Goal: Complete application form: Complete application form

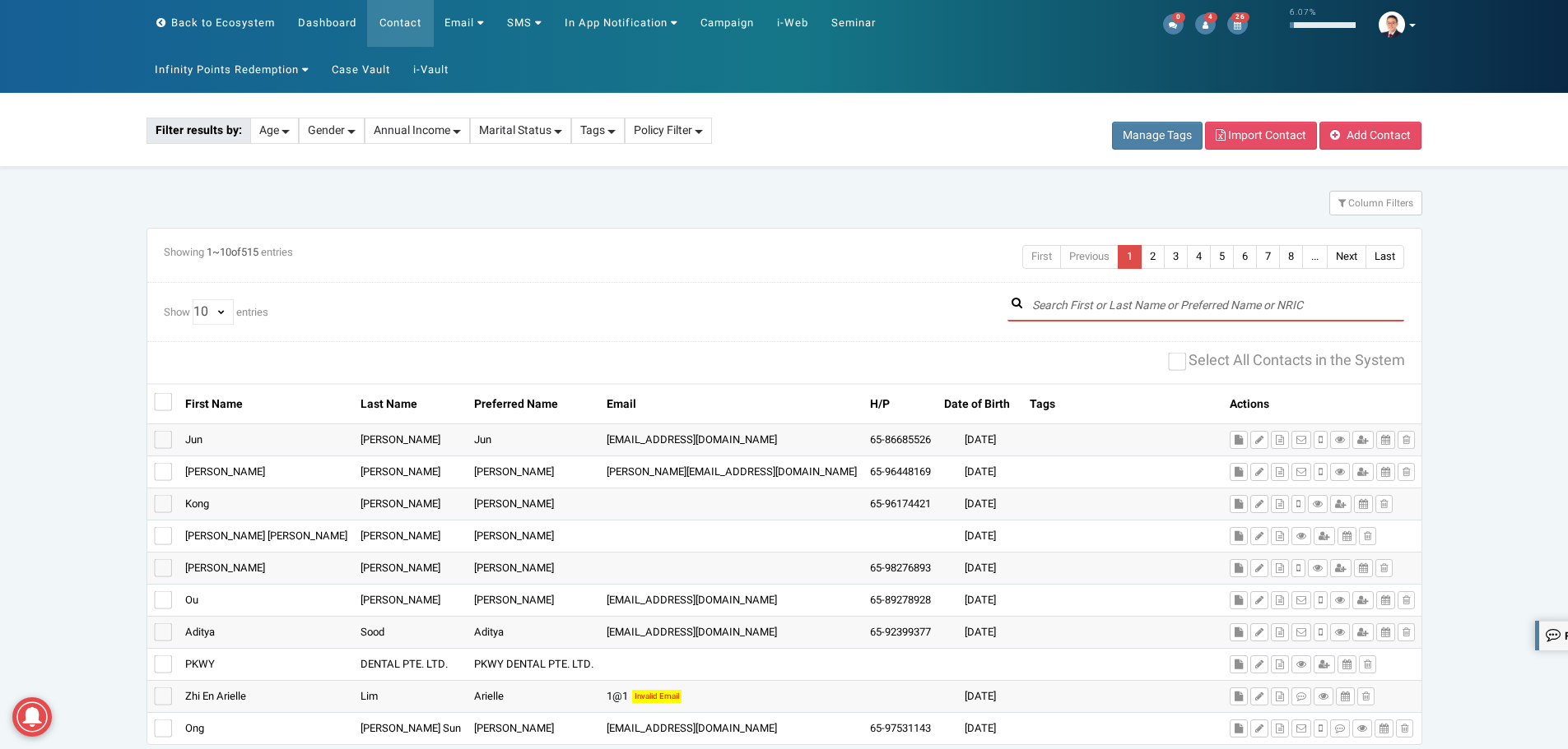
click at [1094, 307] on input "text" at bounding box center [1206, 307] width 397 height 31
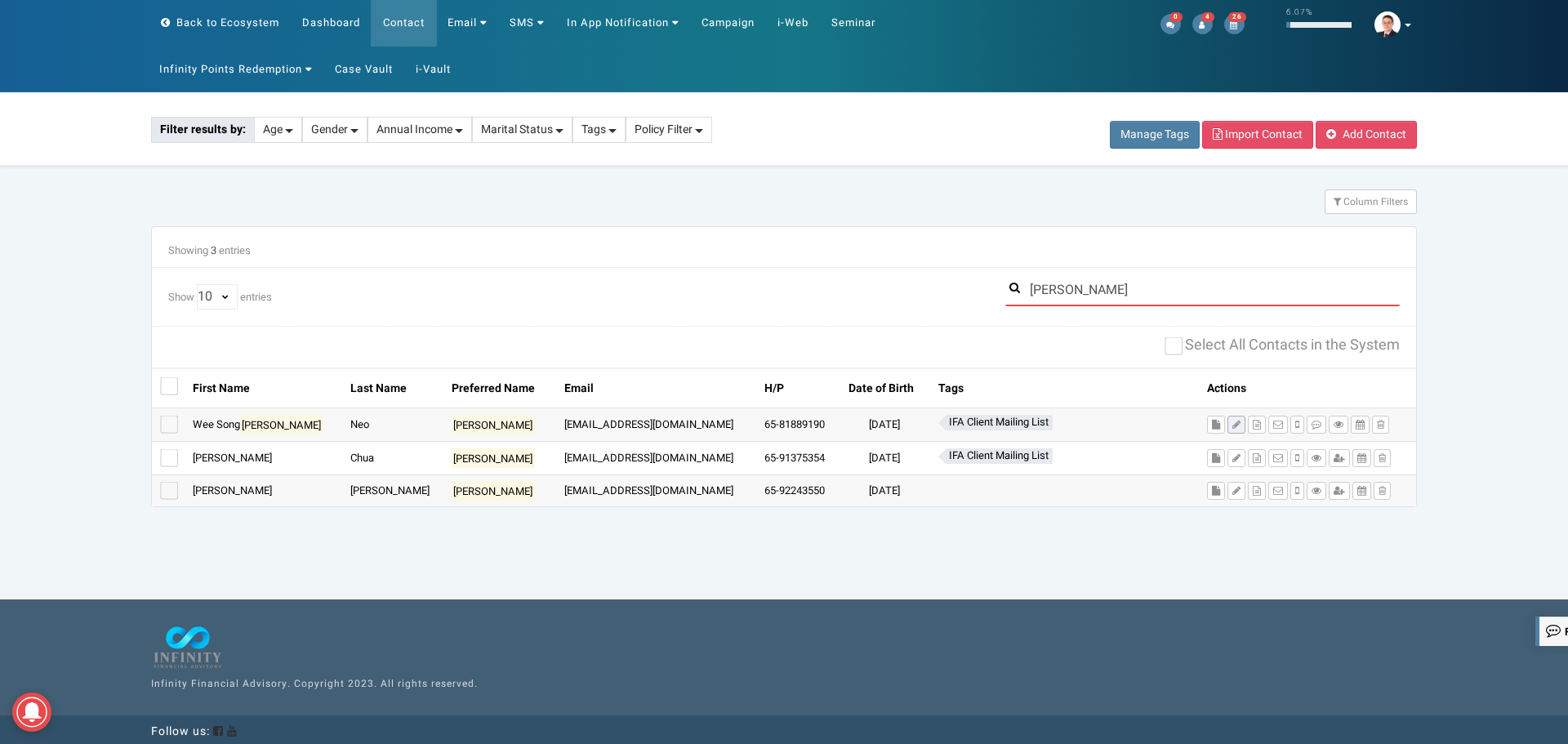
type input "tony"
click at [1232, 427] on icon at bounding box center [1236, 425] width 8 height 10
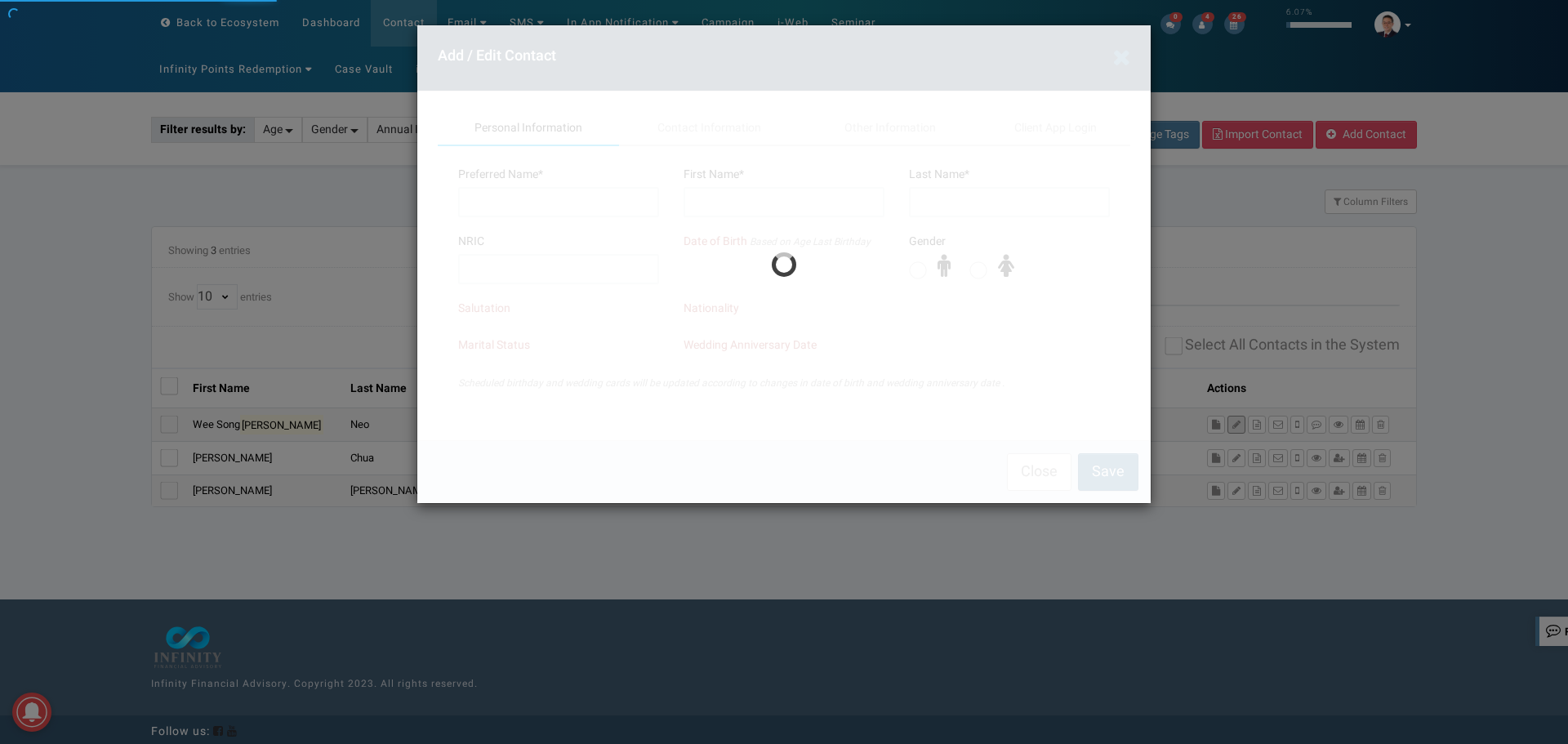
type input "[PERSON_NAME]"
type input "Wee Song Tony"
type input "Neo"
type input "S7635613J"
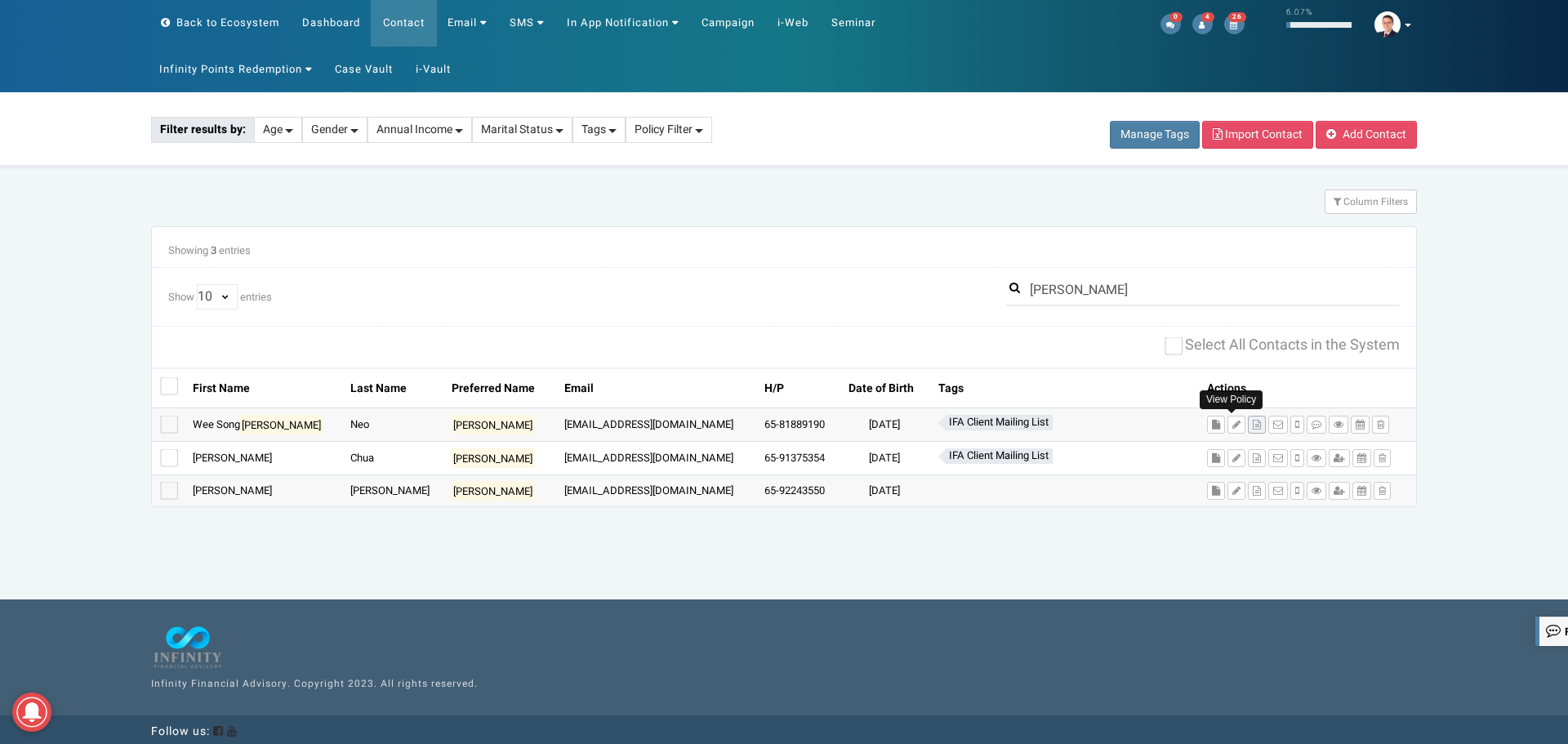
click at [1248, 419] on button at bounding box center [1257, 424] width 18 height 18
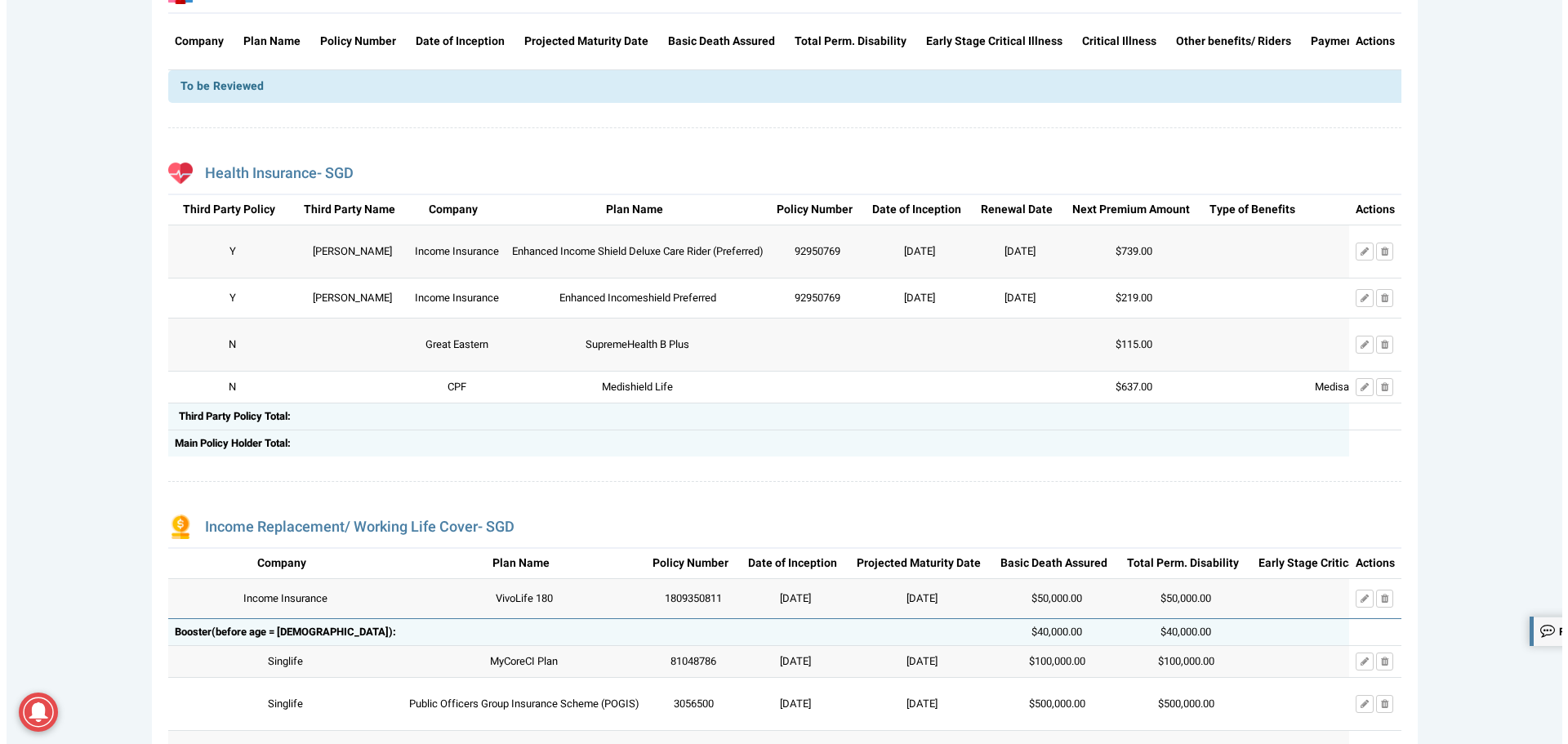
scroll to position [1307, 0]
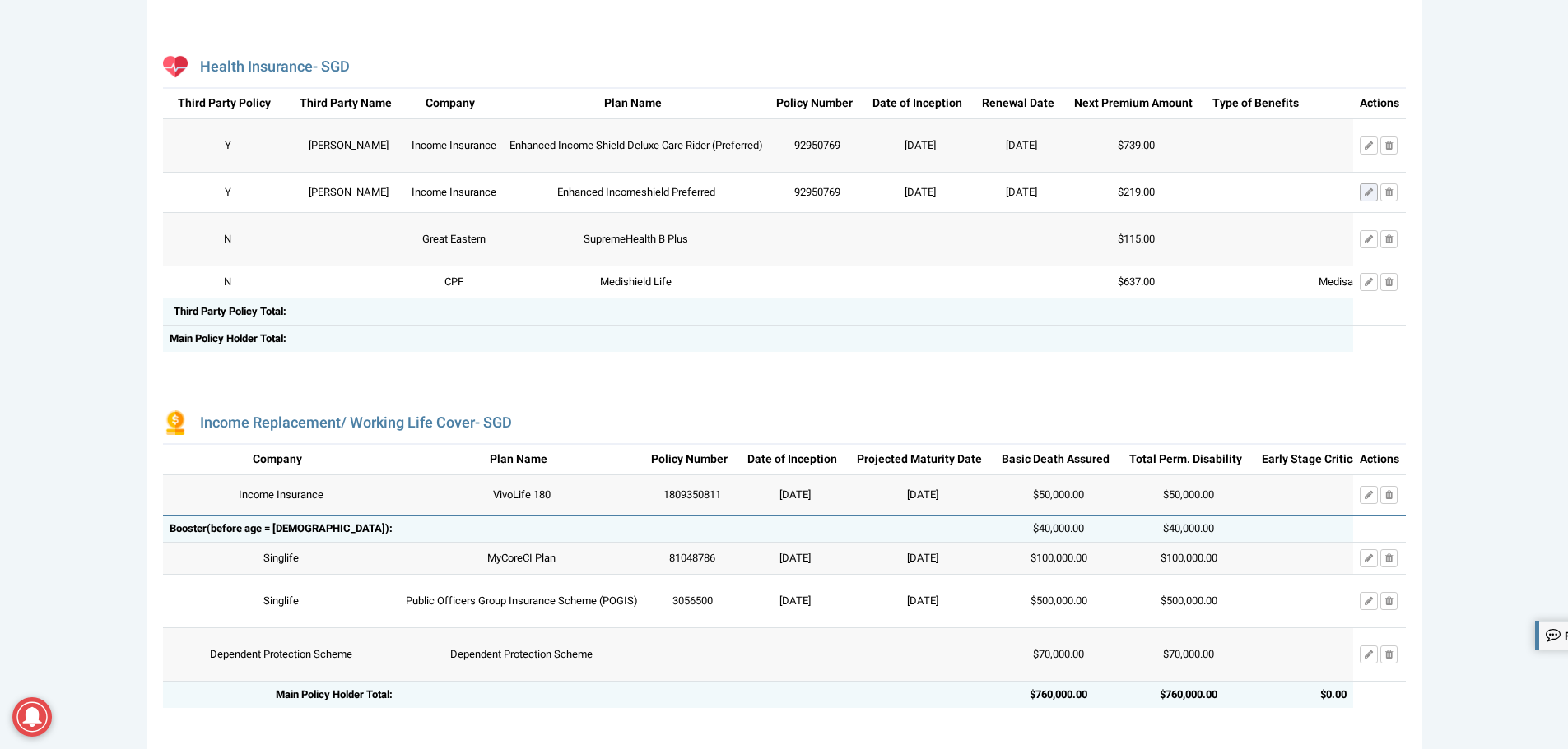
drag, startPoint x: 1371, startPoint y: 190, endPoint x: 1371, endPoint y: 227, distance: 37.0
click at [1371, 227] on div "Third Party Policy Third Party Name Policy Owner Company Plan Name Policy Numbe…" at bounding box center [1230, 219] width 2133 height 265
click at [1369, 197] on icon at bounding box center [1369, 193] width 9 height 10
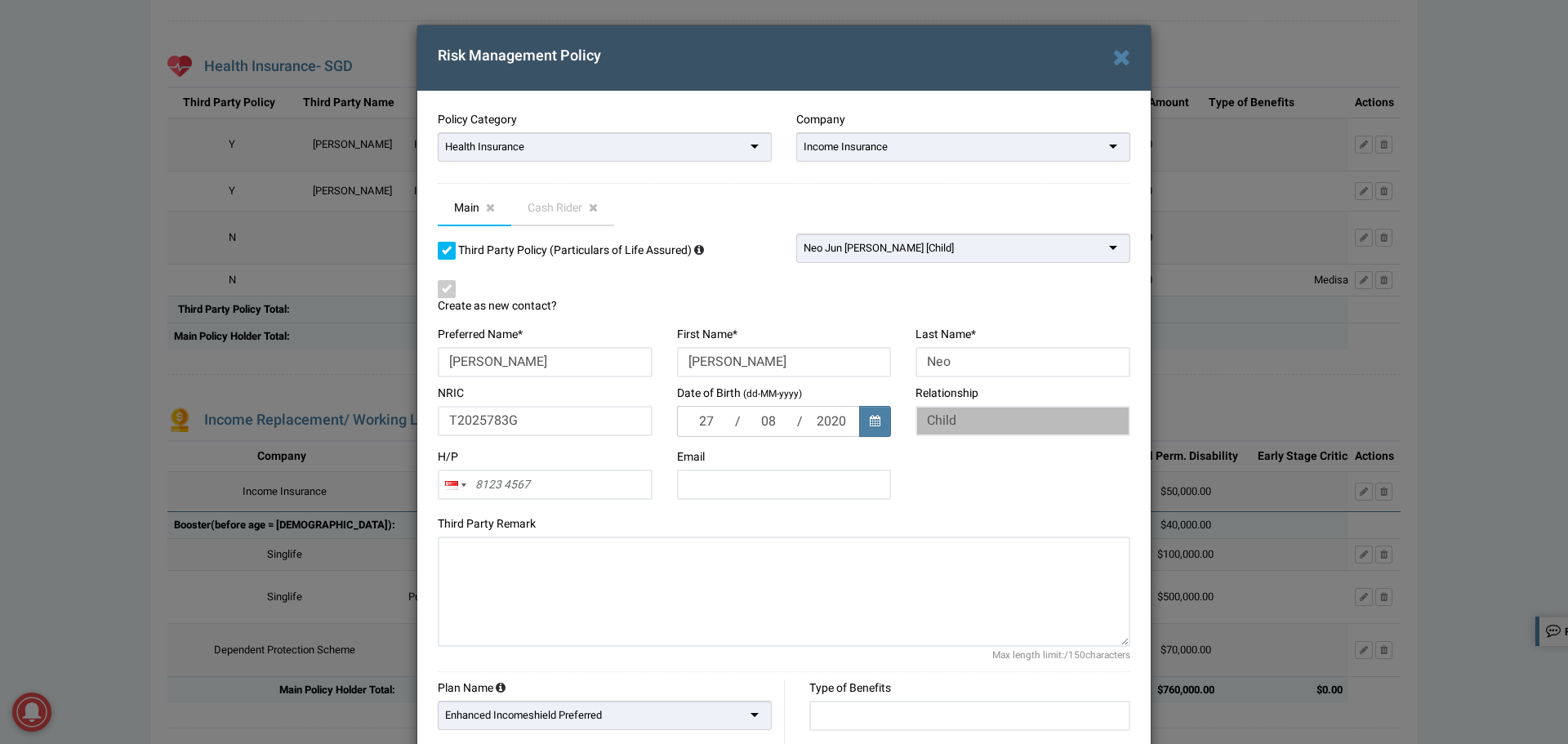
click at [1133, 470] on div "H/P [GEOGRAPHIC_DATA] +65 [GEOGRAPHIC_DATA] +86 [GEOGRAPHIC_DATA] +62 [GEOGRAPH…" at bounding box center [784, 478] width 717 height 59
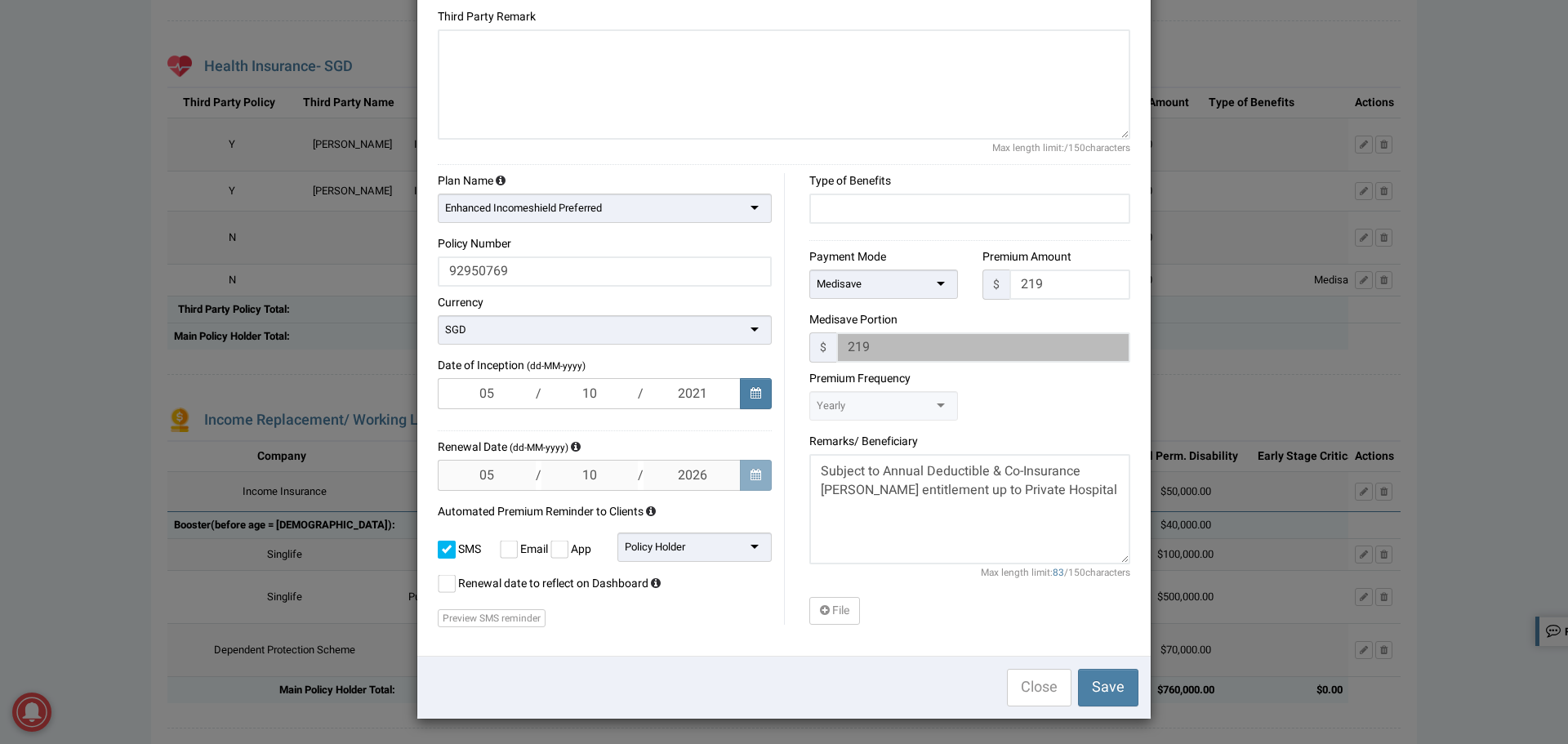
scroll to position [444, 0]
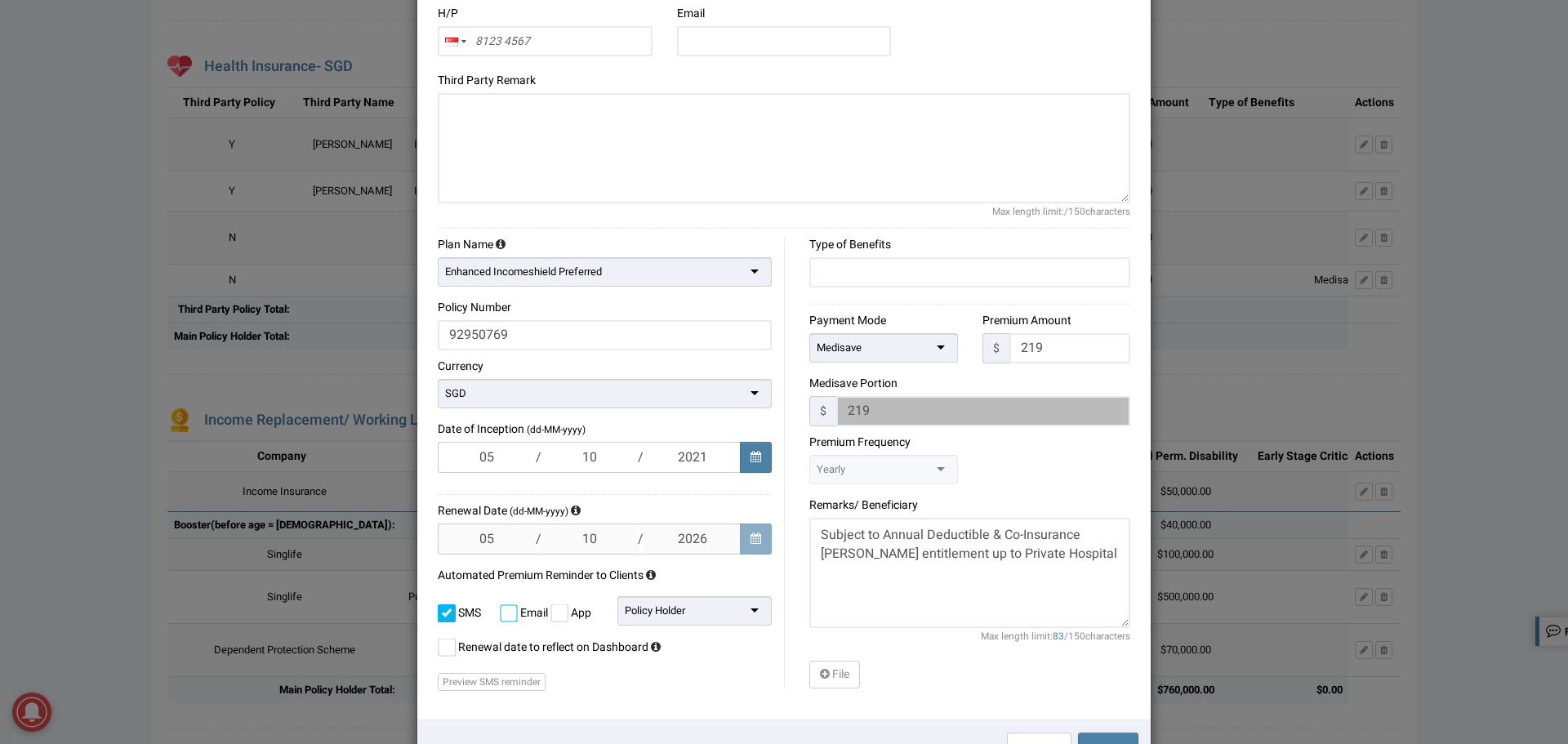
click at [504, 613] on label at bounding box center [508, 613] width 18 height 18
click at [499, 608] on input "checkbox" at bounding box center [499, 608] width 0 height 0
click at [770, 501] on div "Plan Name Enhanced Incomeshield Preferred Enhanced Incomeshield Preferred Enhan…" at bounding box center [605, 463] width 359 height 454
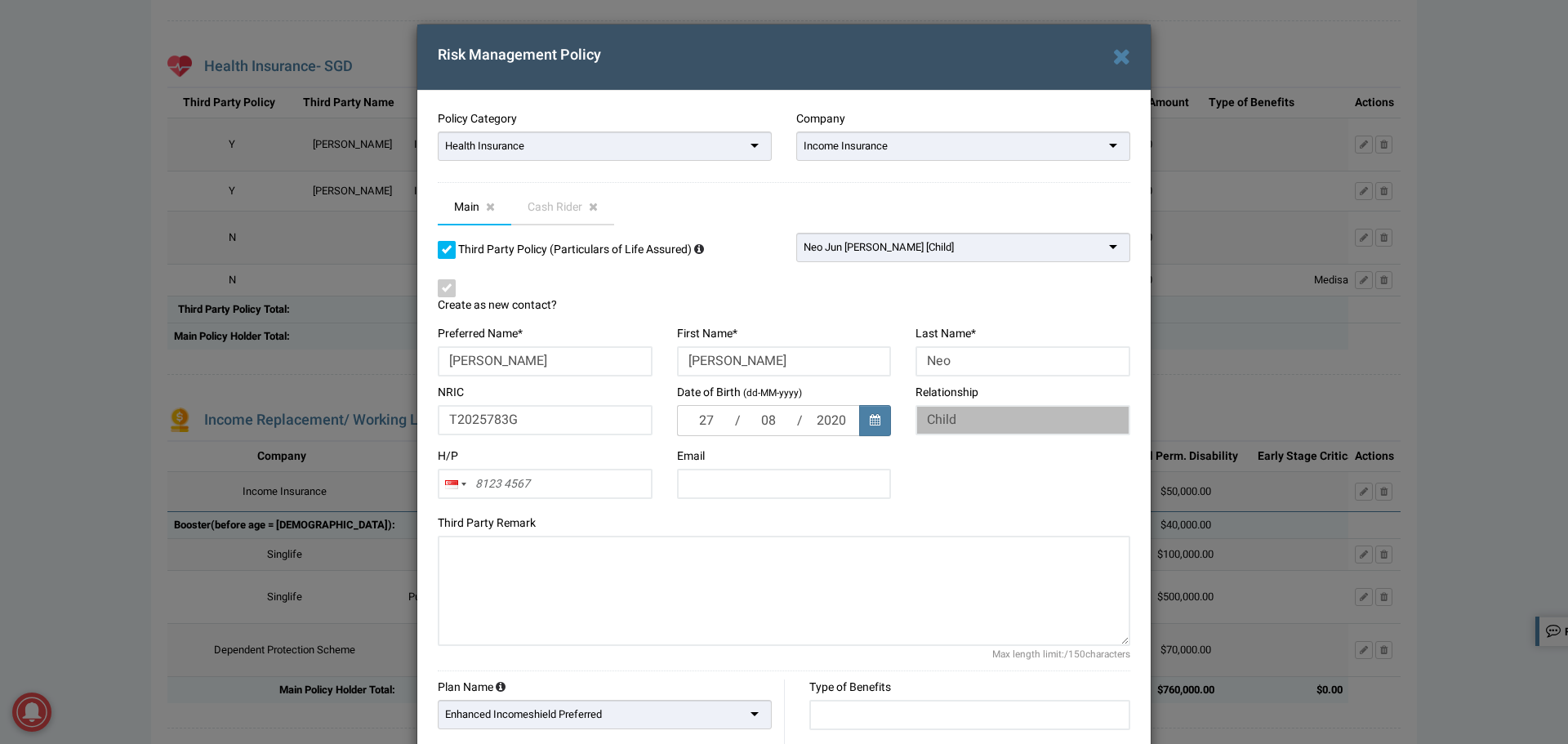
scroll to position [0, 0]
click at [539, 212] on span "Cash Rider" at bounding box center [555, 208] width 55 height 17
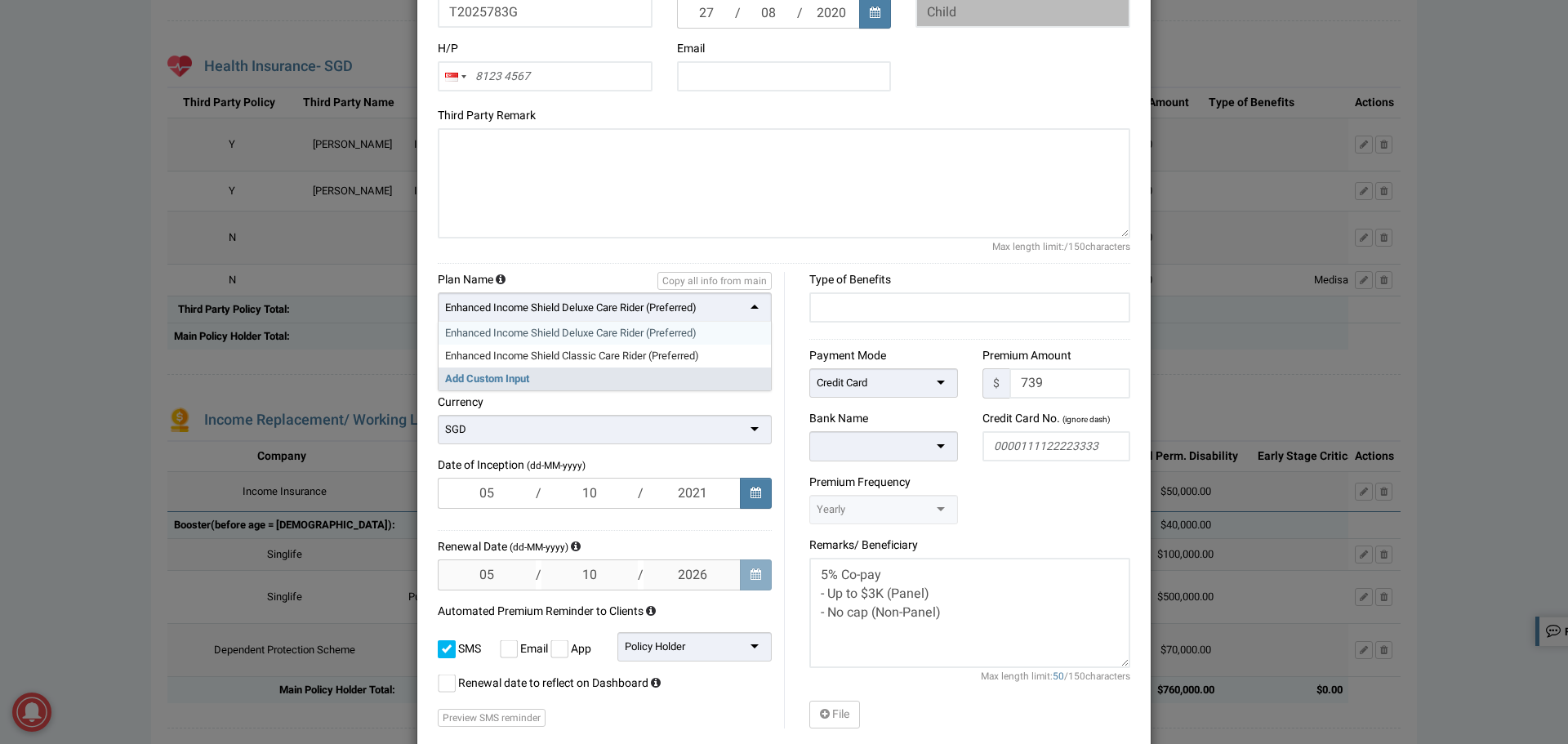
click at [744, 318] on div "Enhanced Income Shield Deluxe Care Rider (Preferred)" at bounding box center [605, 308] width 334 height 31
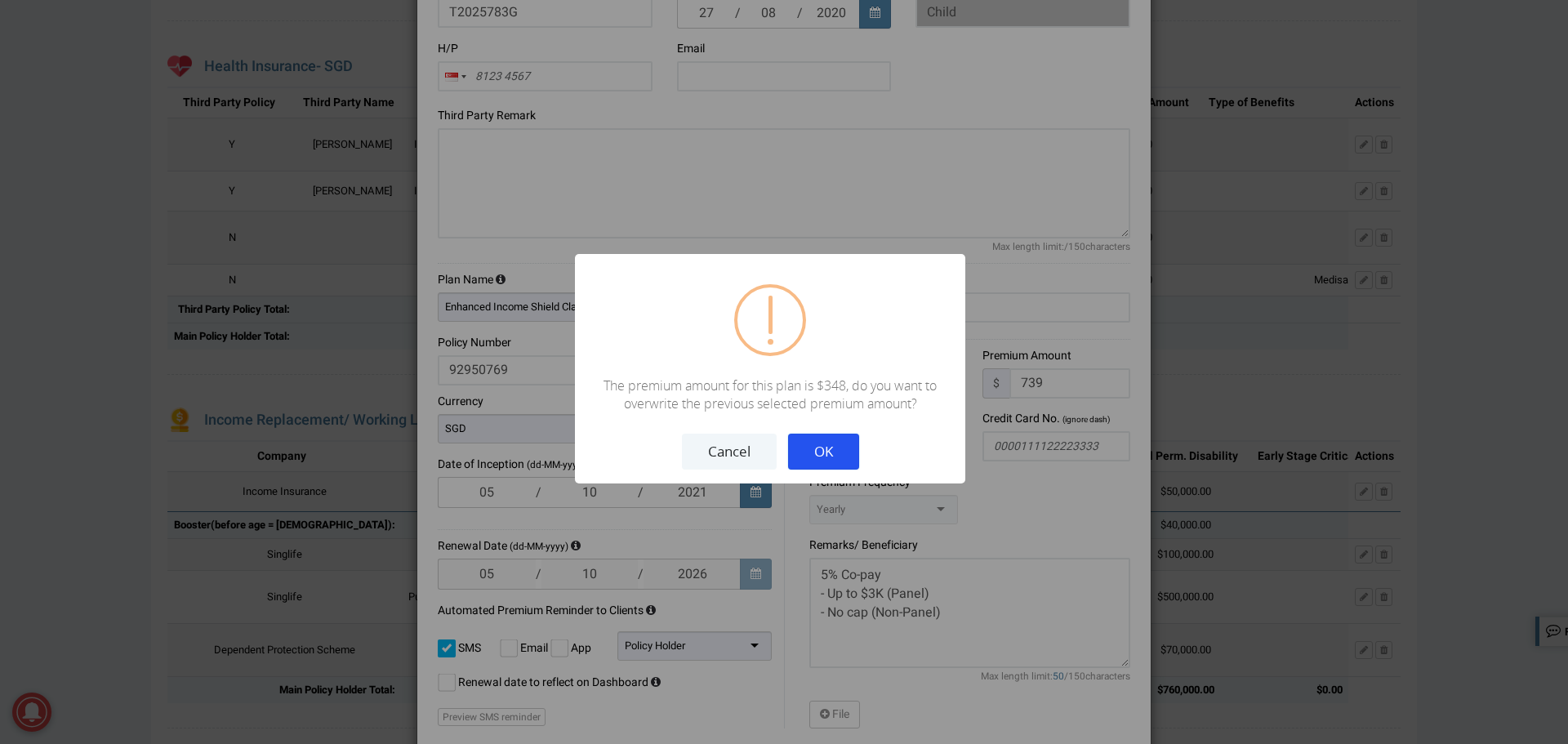
click at [821, 467] on button "OK" at bounding box center [823, 451] width 71 height 36
type input "348"
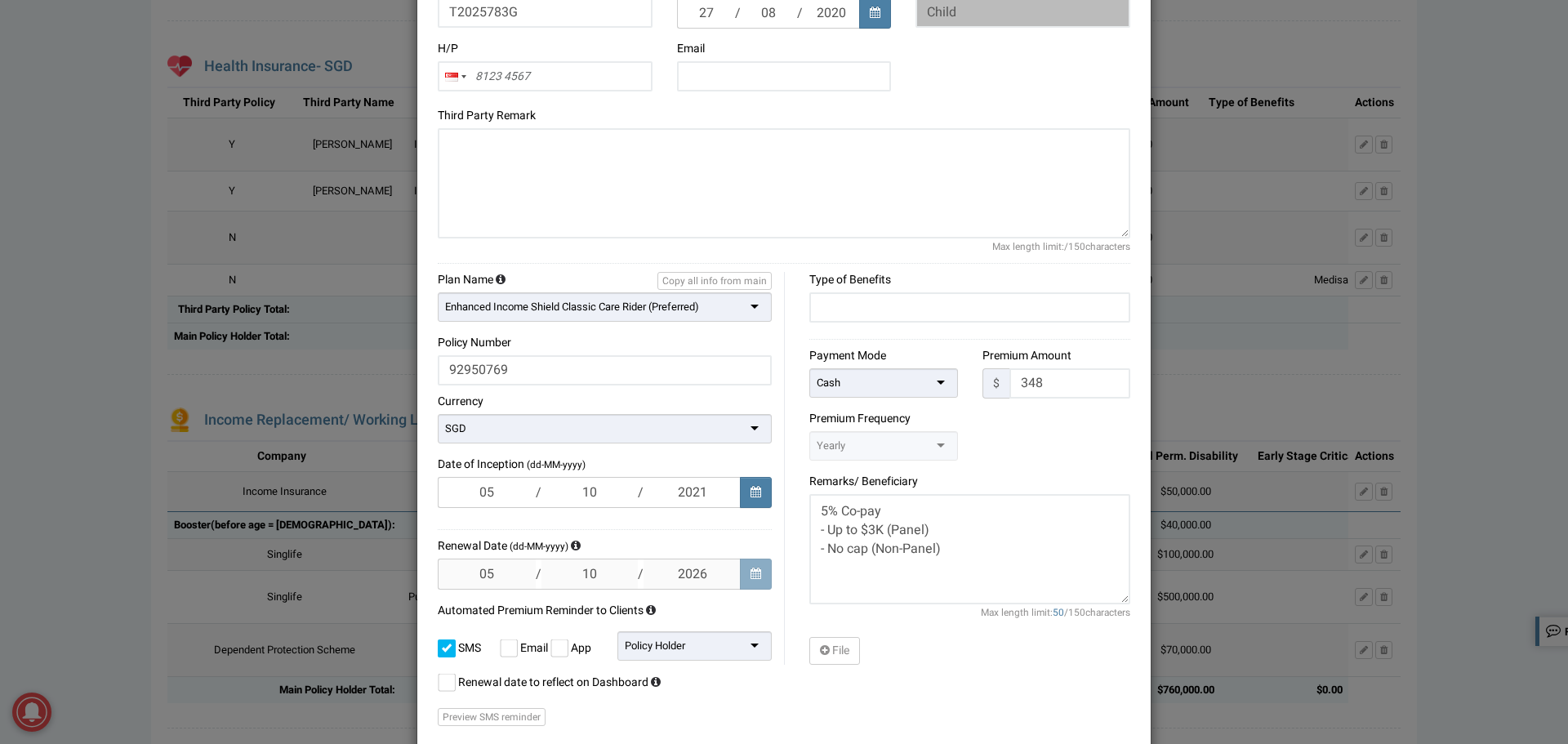
click at [789, 454] on div "Type of Benefits Payment Mode Cash Cash Cheque CPF-OA CPF-SA Credit Card Giro S…" at bounding box center [963, 468] width 359 height 393
click at [846, 384] on div "Cash" at bounding box center [883, 383] width 148 height 30
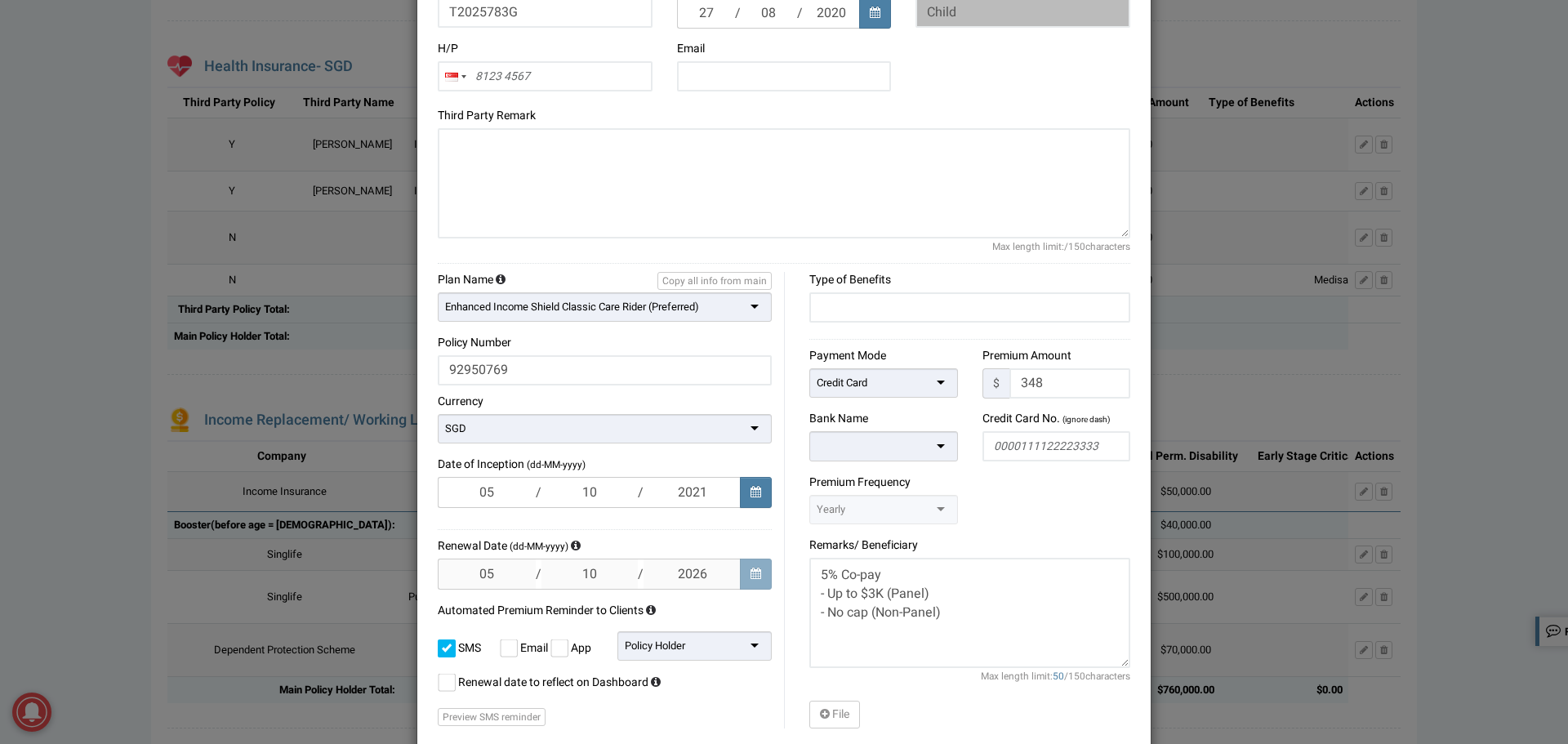
click at [784, 497] on div "Type of Benefits Payment Mode Credit Card Cash Cheque CPF-OA CPF-SA Credit Card…" at bounding box center [963, 501] width 359 height 456
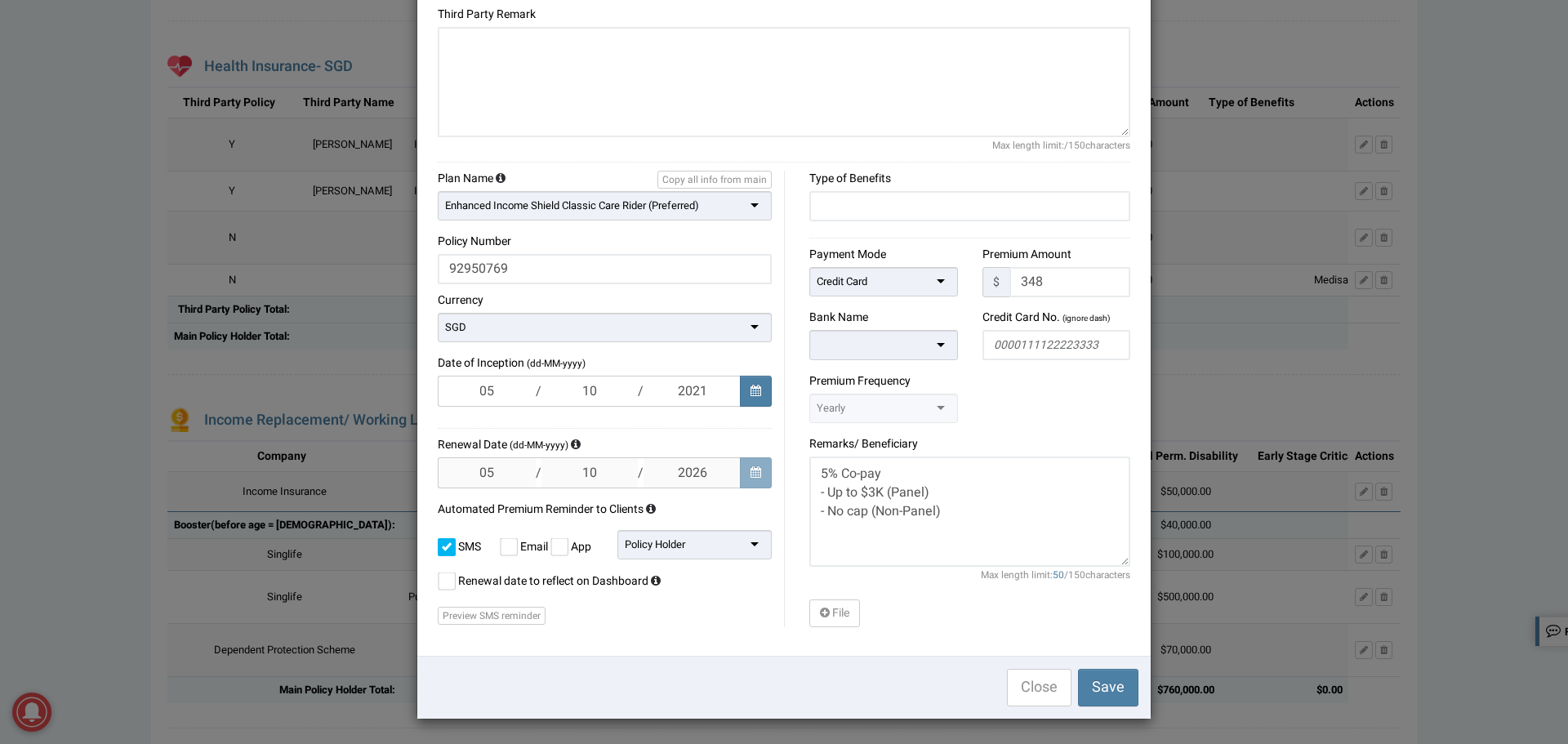
scroll to position [525, 0]
click at [505, 539] on label at bounding box center [508, 547] width 18 height 18
click at [499, 542] on input "checkbox" at bounding box center [499, 542] width 0 height 0
click at [877, 479] on textarea "5% Co-pay - Up to $3K (Panel) - No cap (Non-Panel)" at bounding box center [969, 512] width 321 height 110
paste textarea "Additional $2K (Non-Income Panel) 10% Co-pay - Up to $3K (Income Panel or EP or…"
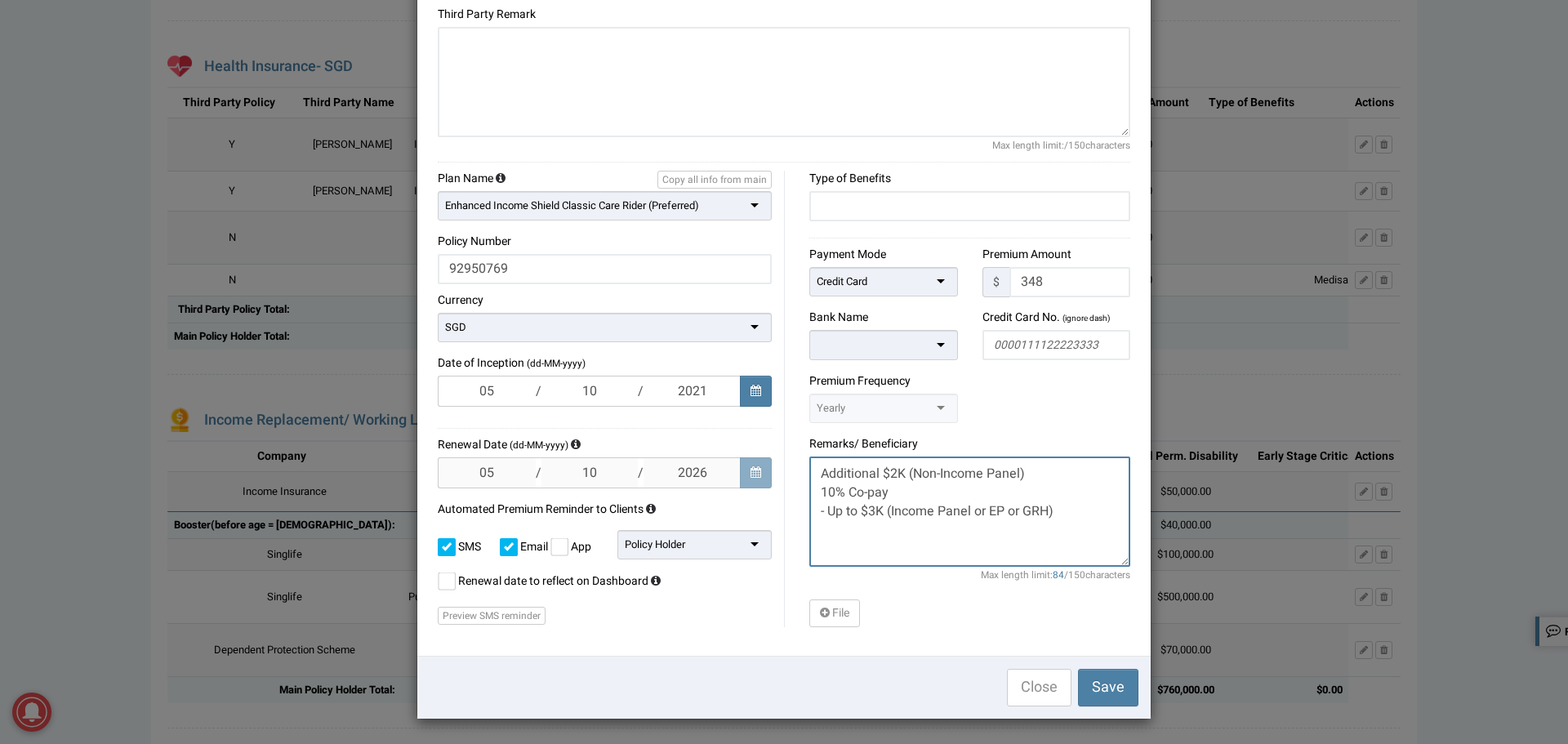
type textarea "Additional $2K (Non-Income Panel) 10% Co-pay - Up to $3K (Income Panel or EP or…"
click at [785, 461] on div "Type of Benefits Payment Mode Credit Card Cash Cheque CPF-OA CPF-SA Credit Card…" at bounding box center [963, 399] width 359 height 456
drag, startPoint x: 695, startPoint y: 378, endPoint x: 748, endPoint y: 388, distance: 53.9
click at [748, 388] on div "[DATE]" at bounding box center [605, 391] width 334 height 31
type input "2025"
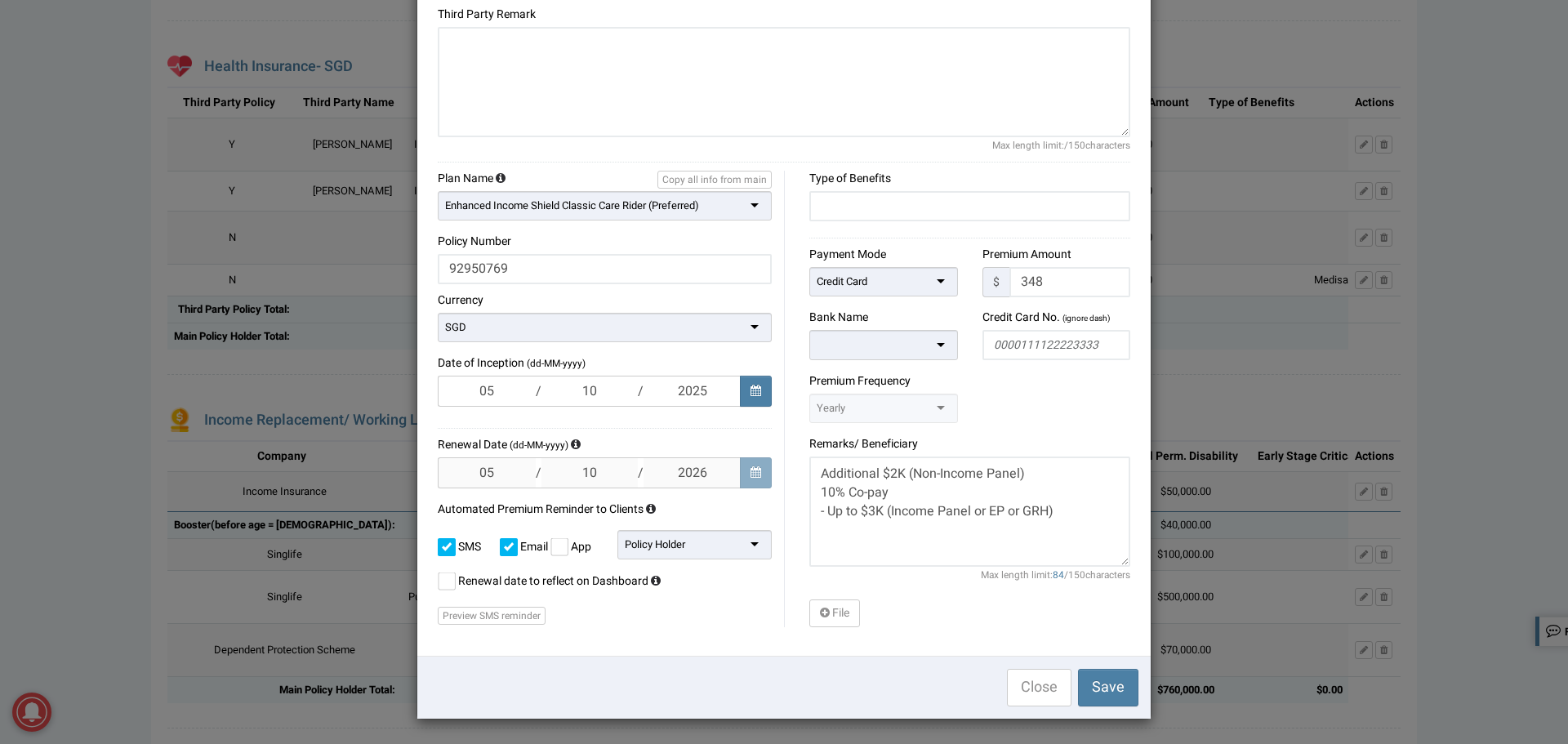
click at [790, 429] on div "Type of Benefits Payment Mode Credit Card Cash Cheque CPF-OA CPF-SA Credit Card…" at bounding box center [963, 399] width 359 height 456
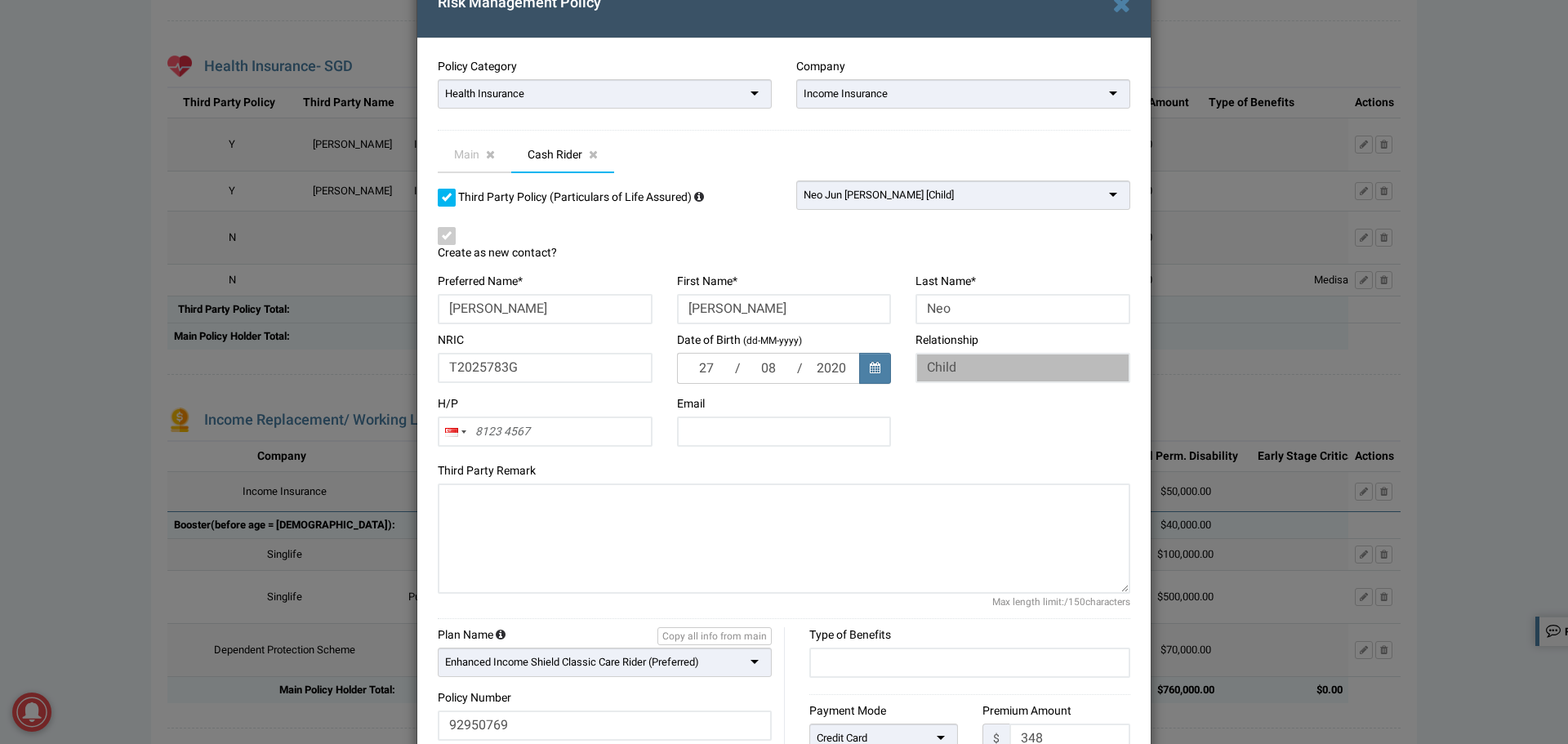
scroll to position [0, 0]
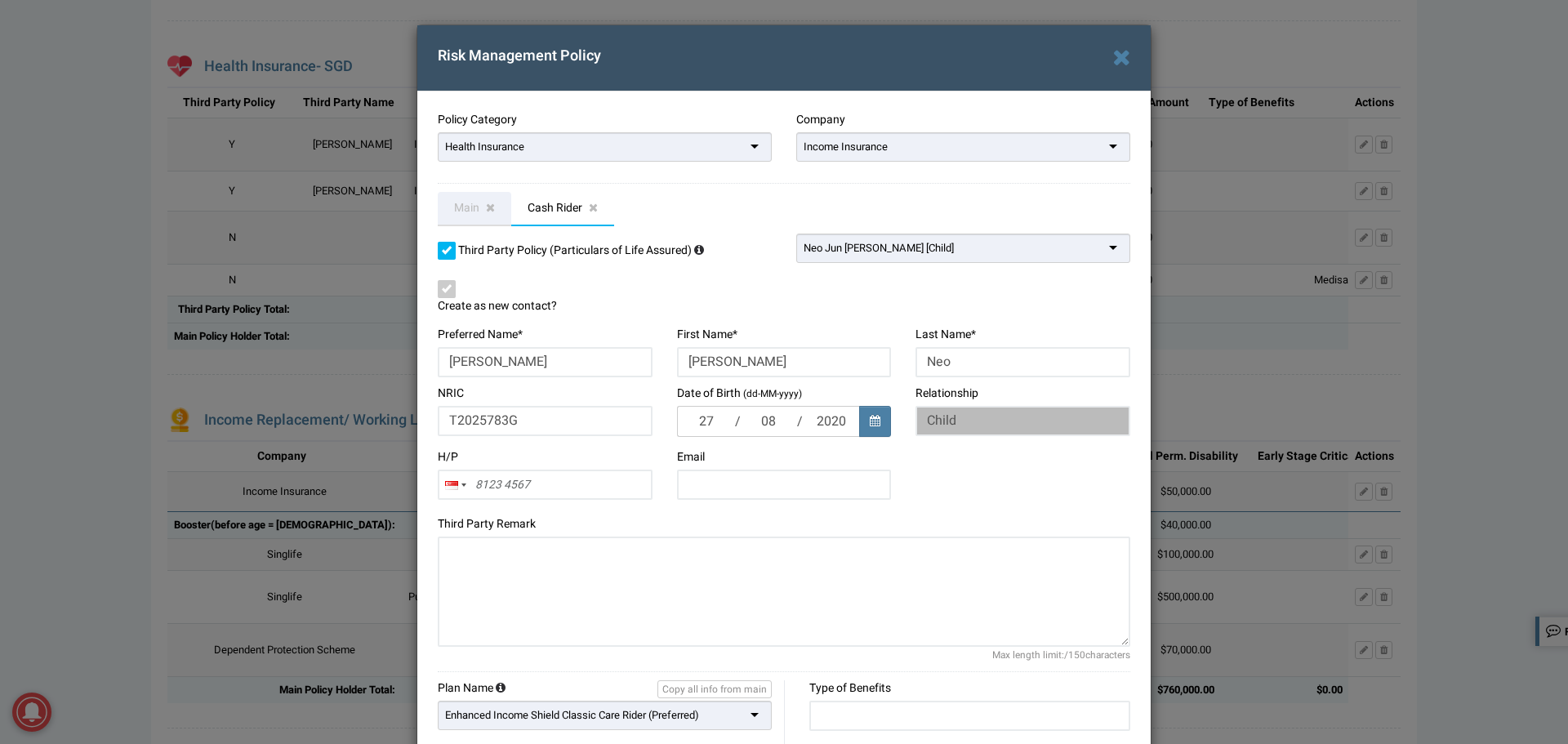
click at [446, 212] on link "main" at bounding box center [474, 209] width 74 height 34
click at [542, 209] on span "Cash Rider" at bounding box center [555, 208] width 55 height 17
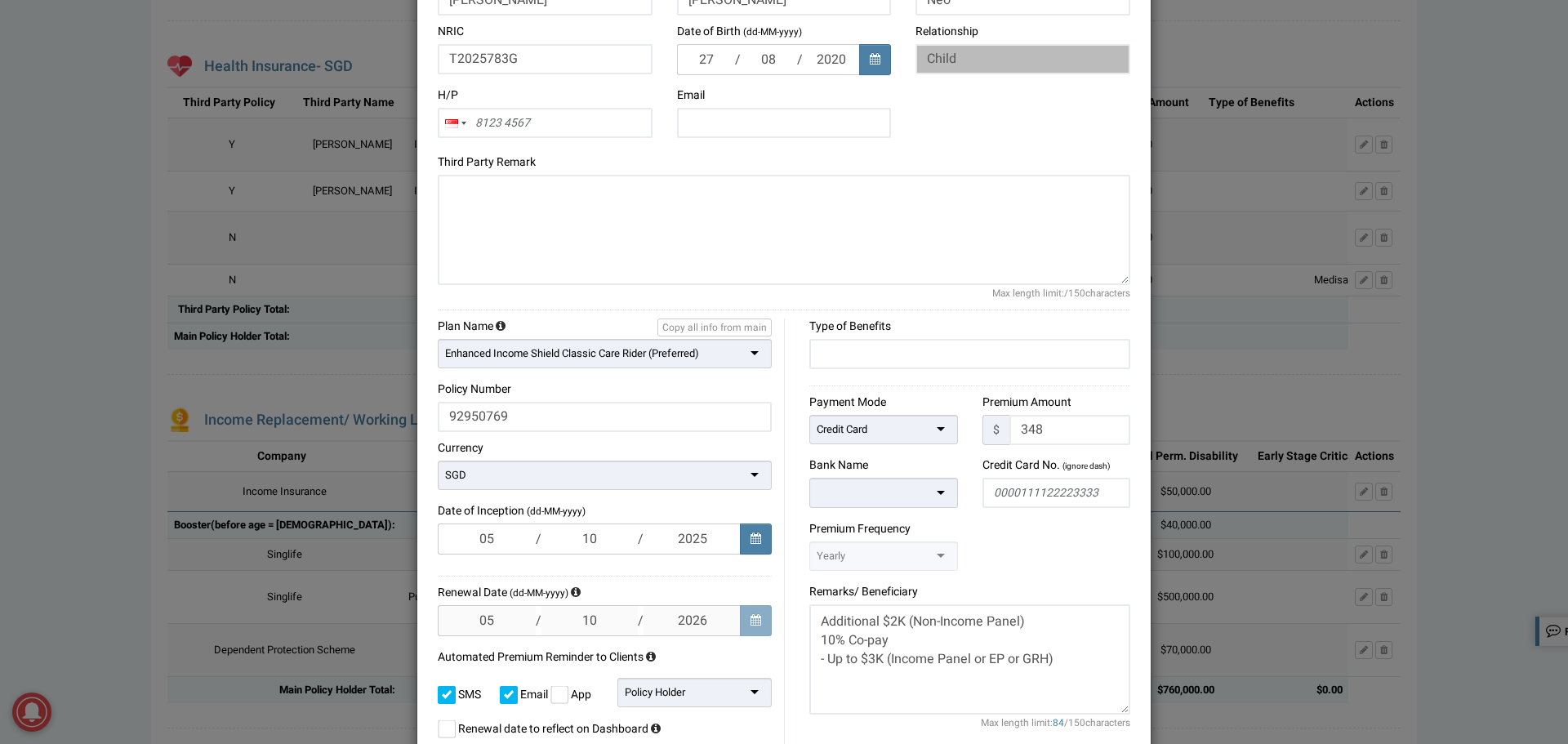
scroll to position [525, 0]
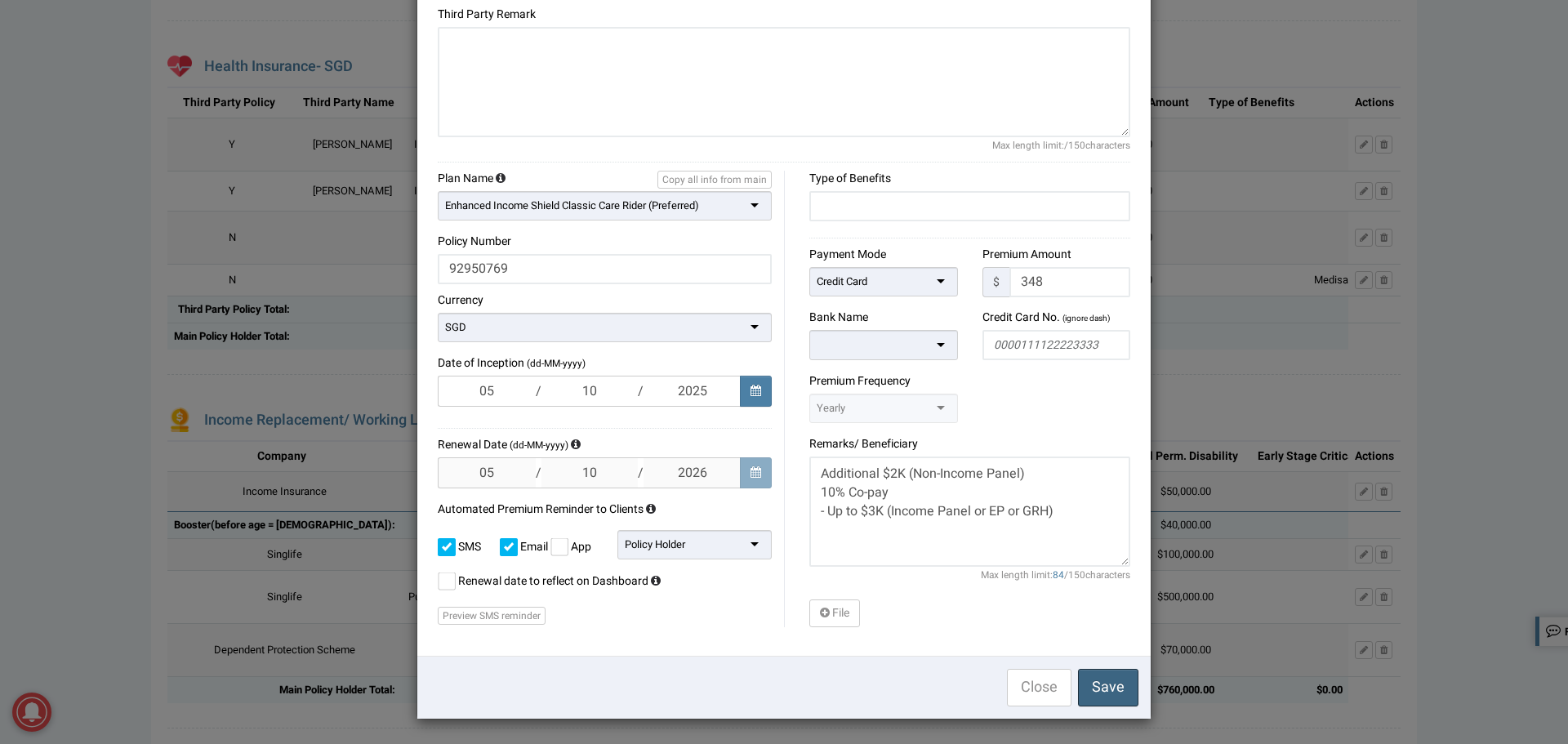
drag, startPoint x: 1096, startPoint y: 687, endPoint x: 1072, endPoint y: 675, distance: 26.8
click at [1093, 686] on span "Save" at bounding box center [1108, 687] width 33 height 22
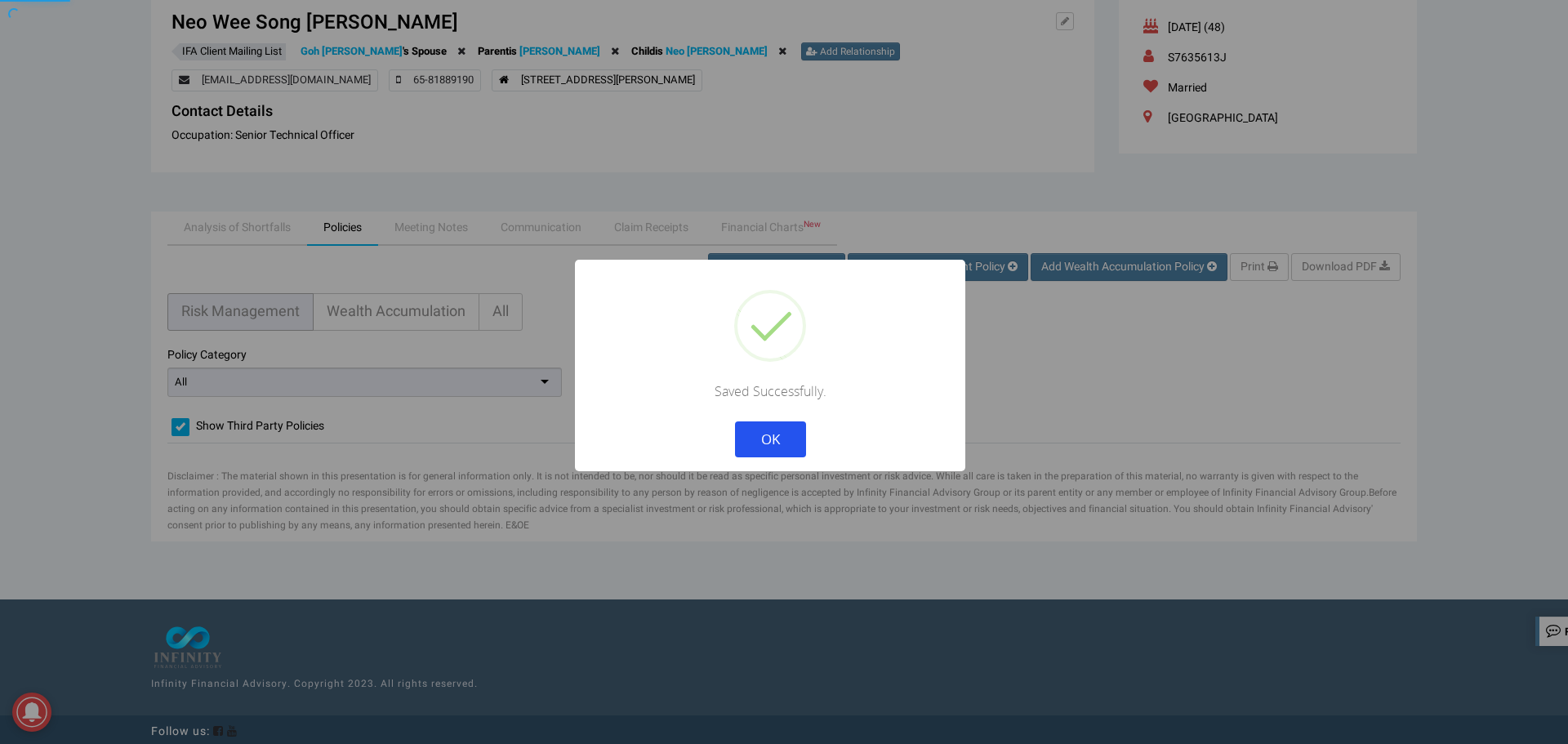
scroll to position [512, 0]
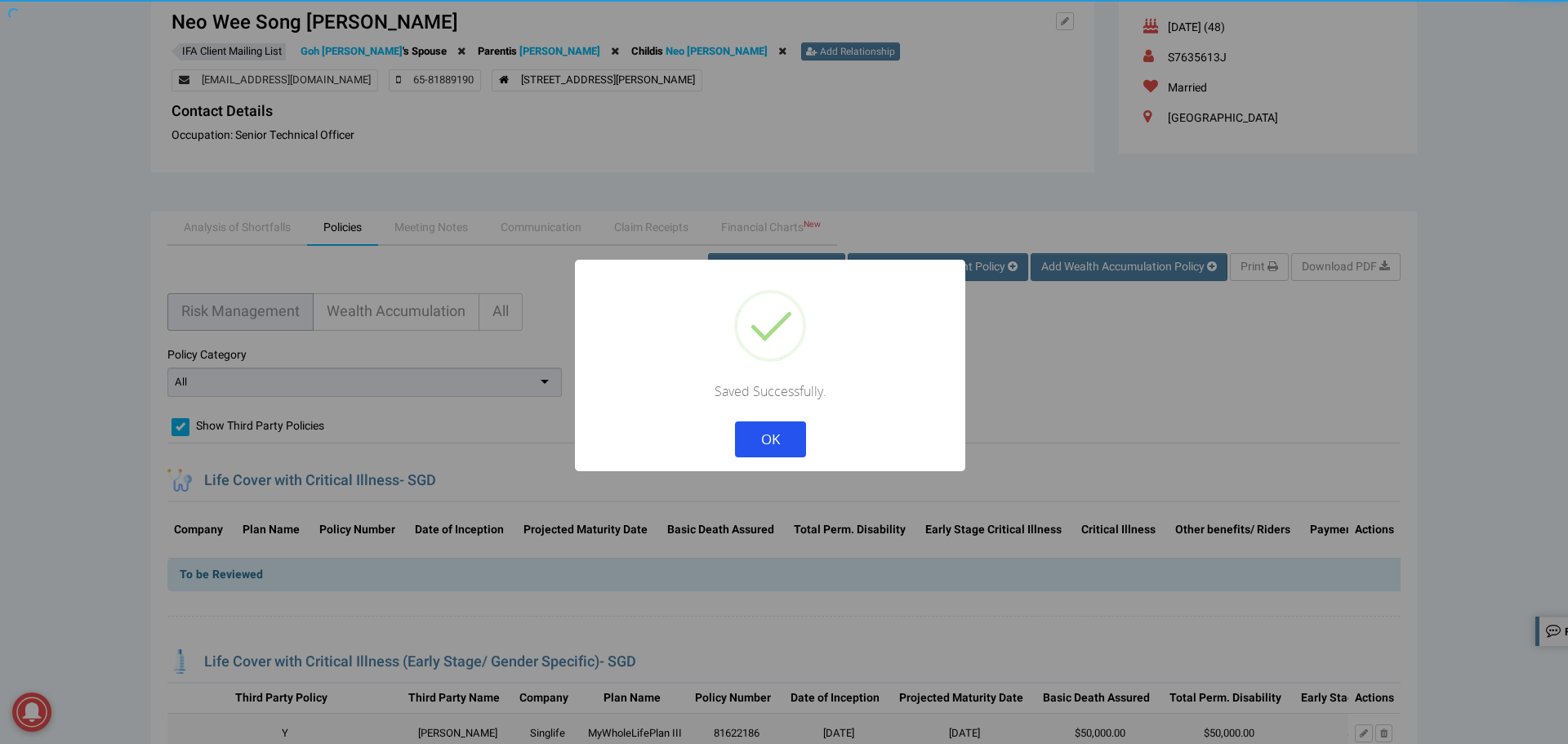
click at [773, 436] on button "OK" at bounding box center [771, 439] width 71 height 36
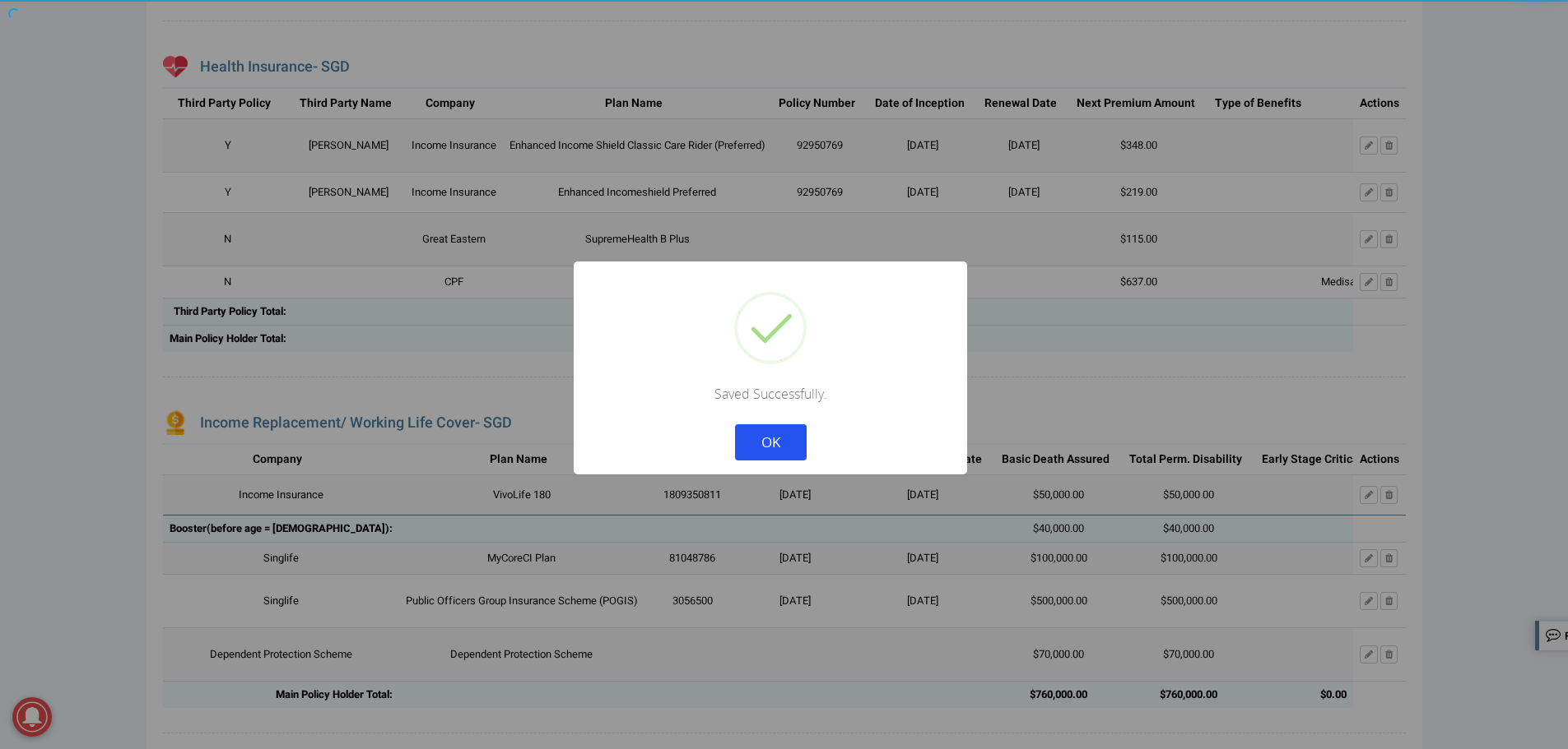
scroll to position [0, 0]
